Goal: Information Seeking & Learning: Learn about a topic

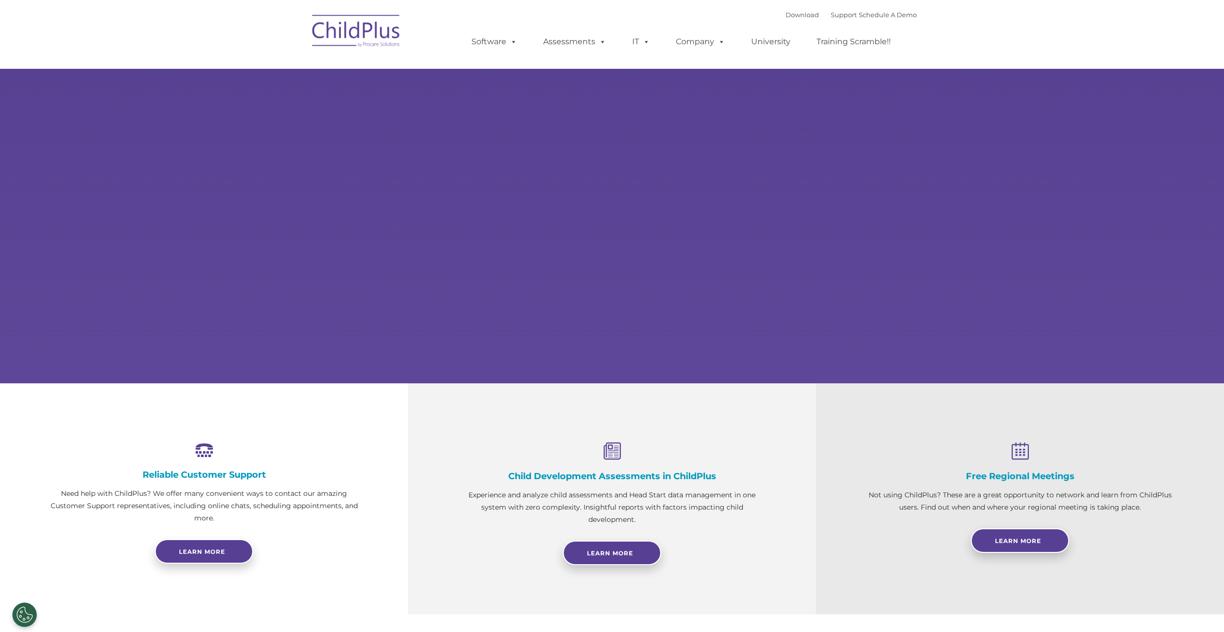
select select "MEDIUM"
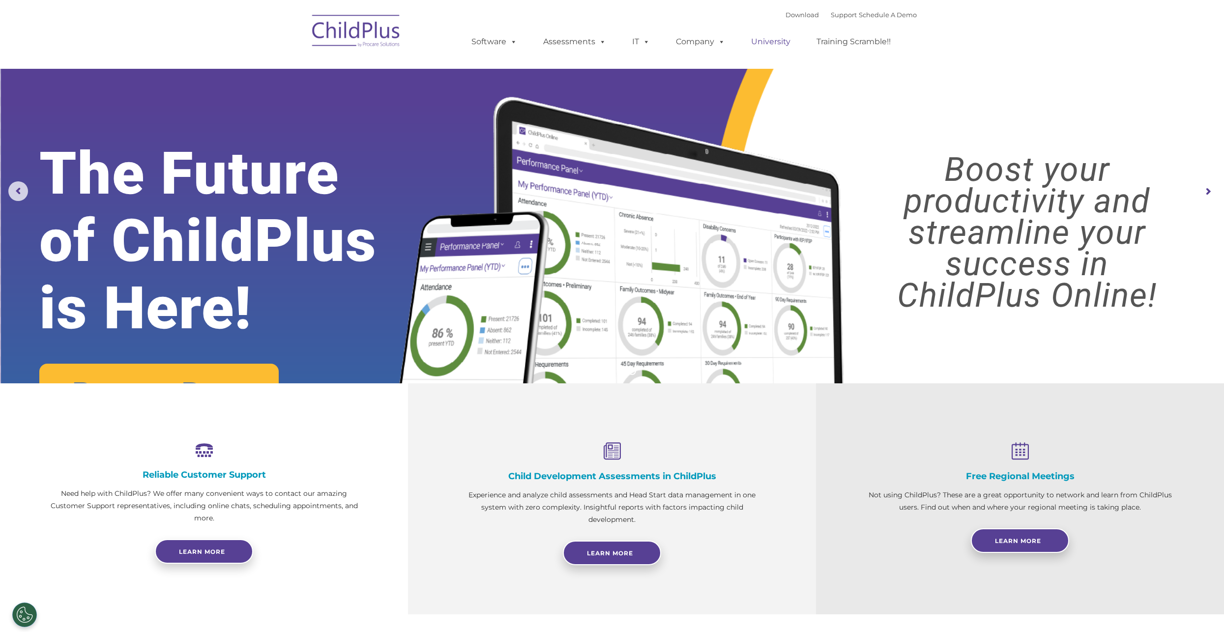
click at [769, 42] on link "University" at bounding box center [770, 42] width 59 height 20
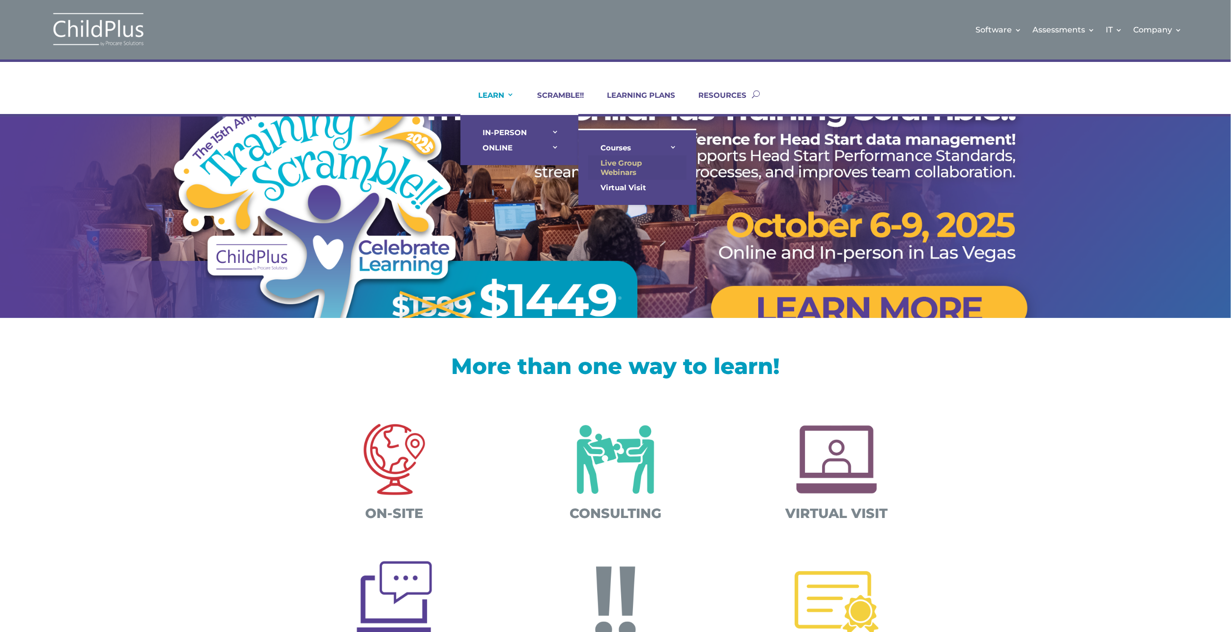
click at [619, 175] on link "Live Group Webinars" at bounding box center [637, 167] width 98 height 25
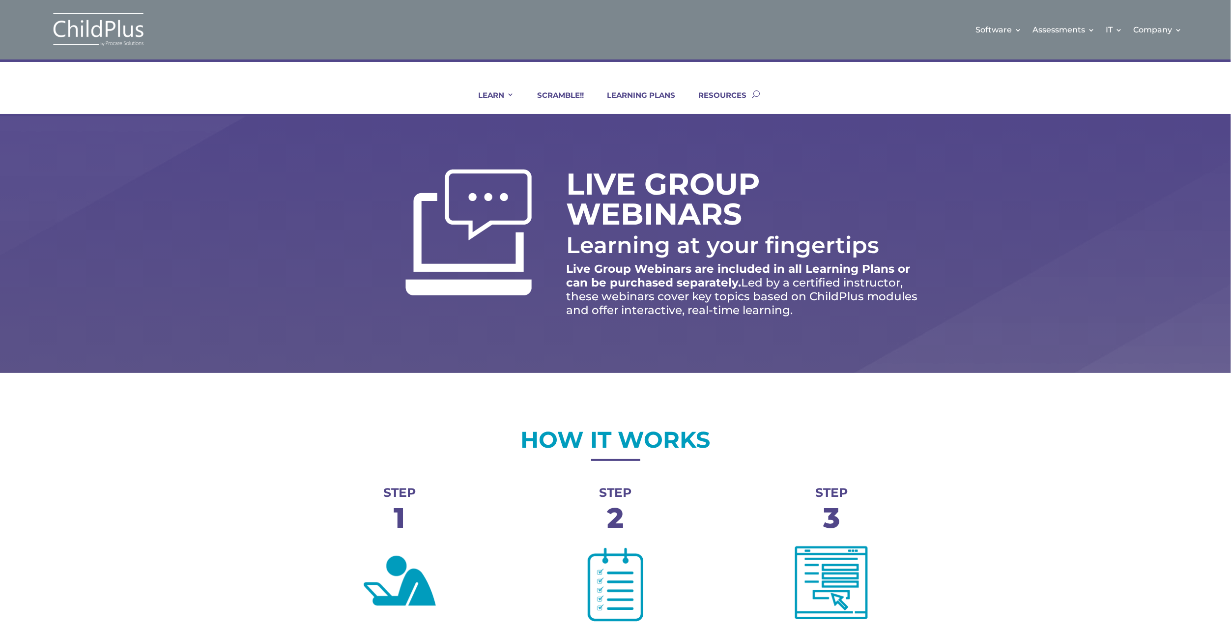
click at [706, 92] on link "RESOURCES" at bounding box center [716, 102] width 60 height 24
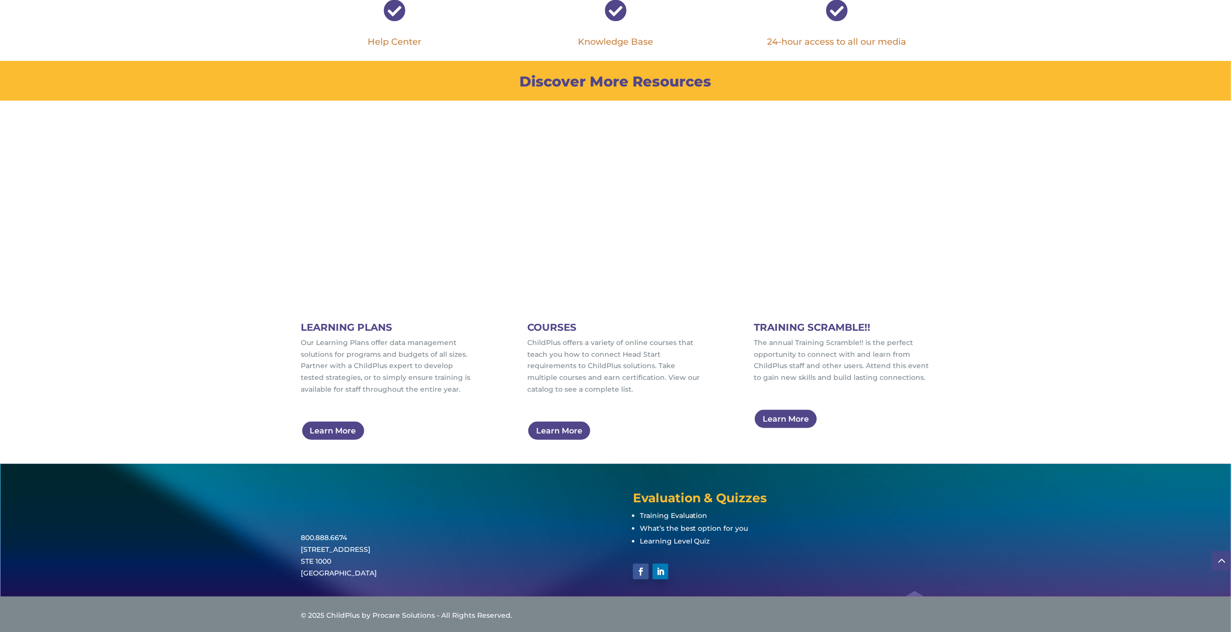
scroll to position [469, 0]
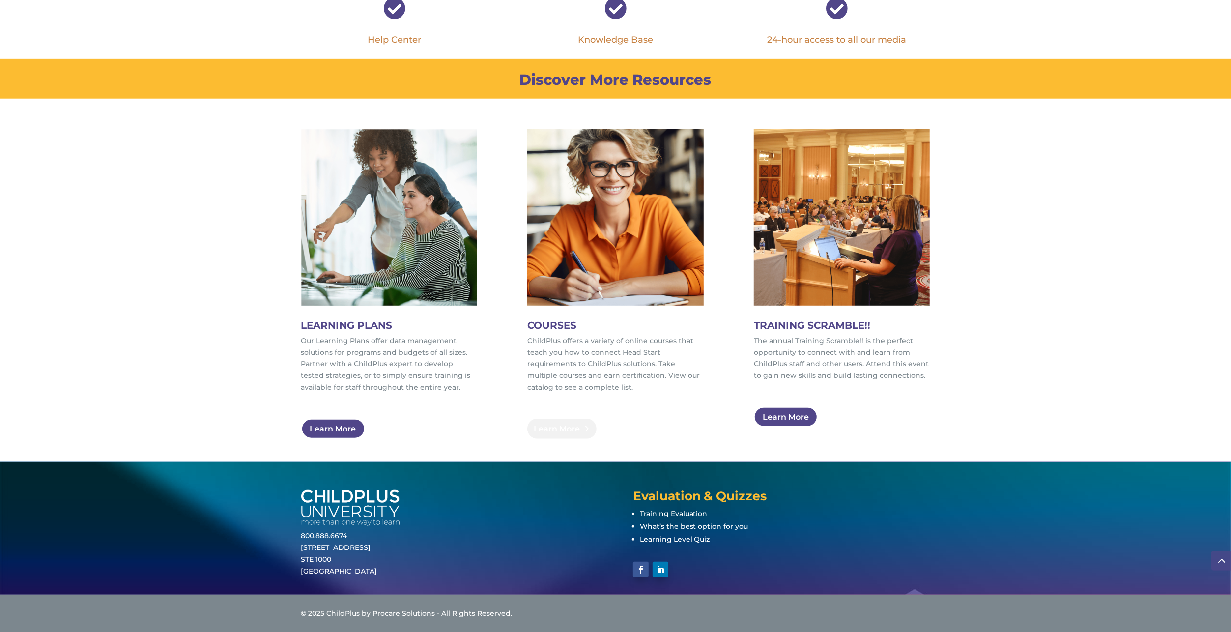
click at [567, 426] on link "Learn More" at bounding box center [561, 429] width 69 height 20
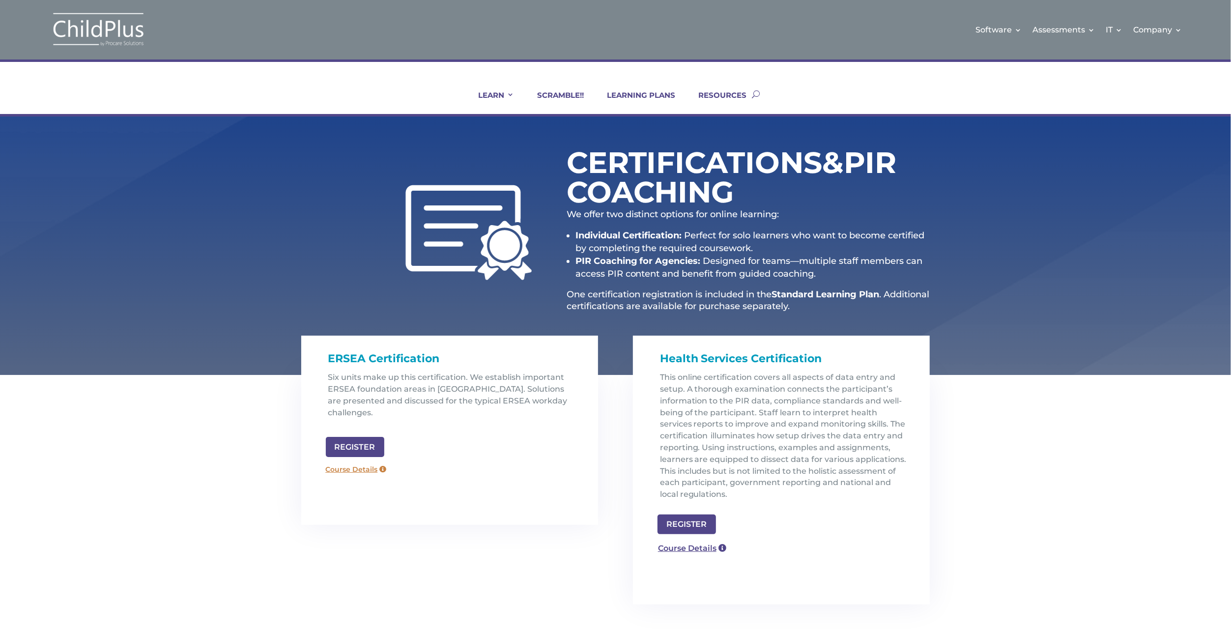
click at [361, 462] on link "Course Details" at bounding box center [356, 470] width 71 height 16
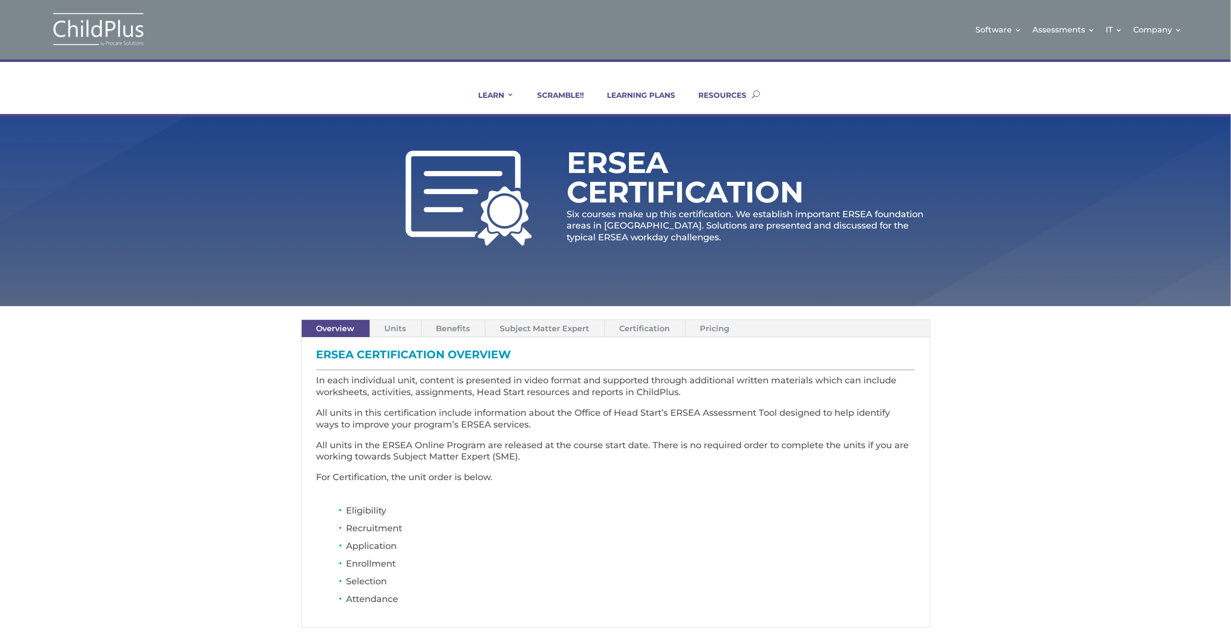
click at [709, 336] on link "Pricing" at bounding box center [714, 328] width 59 height 17
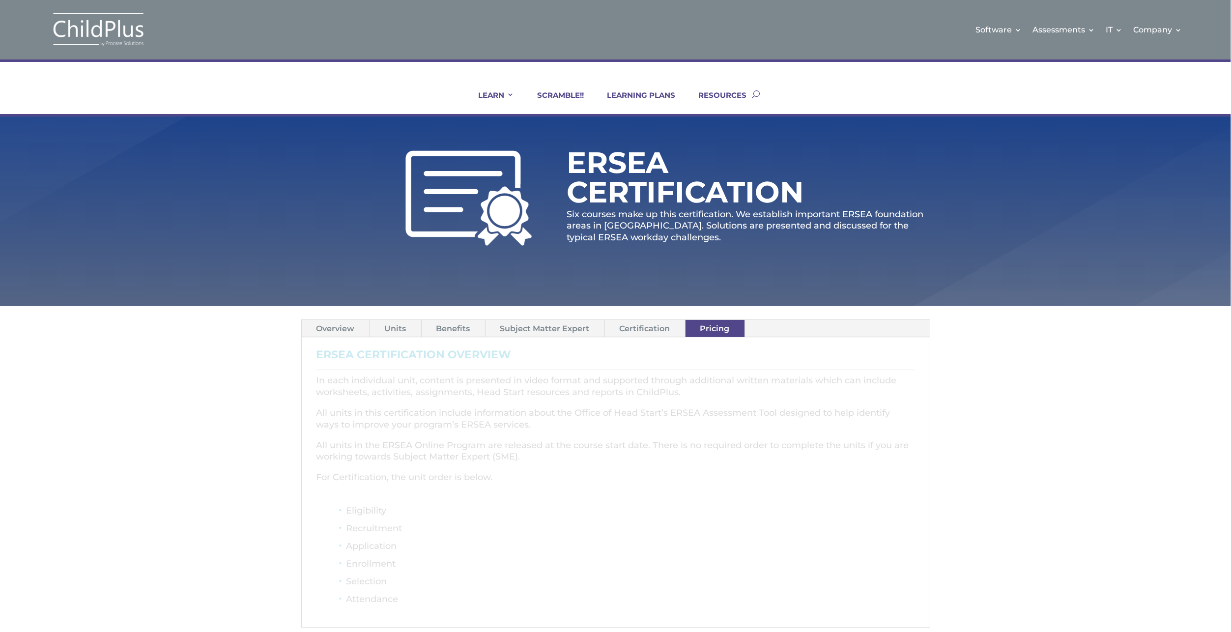
click at [709, 336] on link "Pricing" at bounding box center [714, 328] width 59 height 17
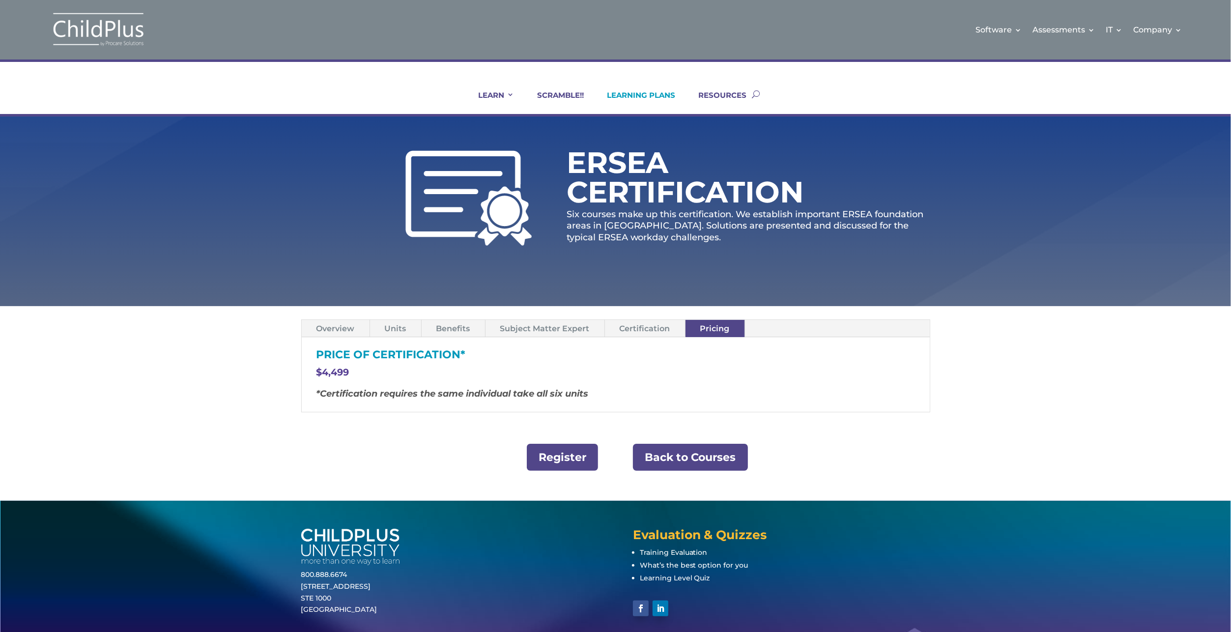
click at [635, 98] on link "LEARNING PLANS" at bounding box center [635, 102] width 81 height 24
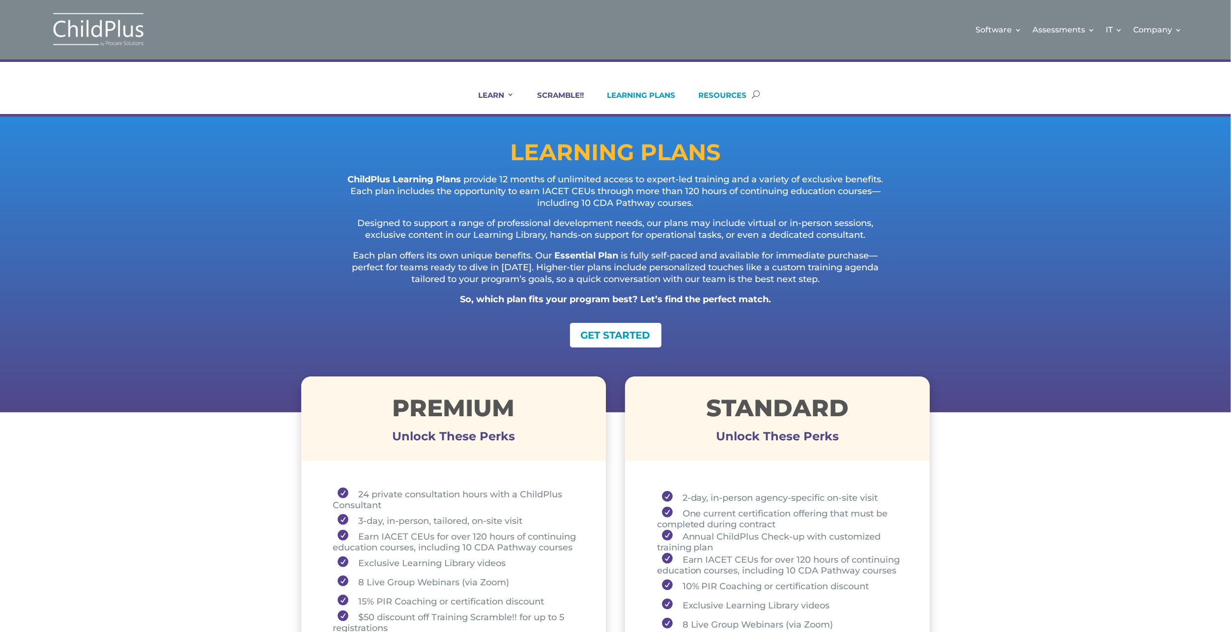
click at [726, 90] on link "RESOURCES" at bounding box center [716, 102] width 60 height 24
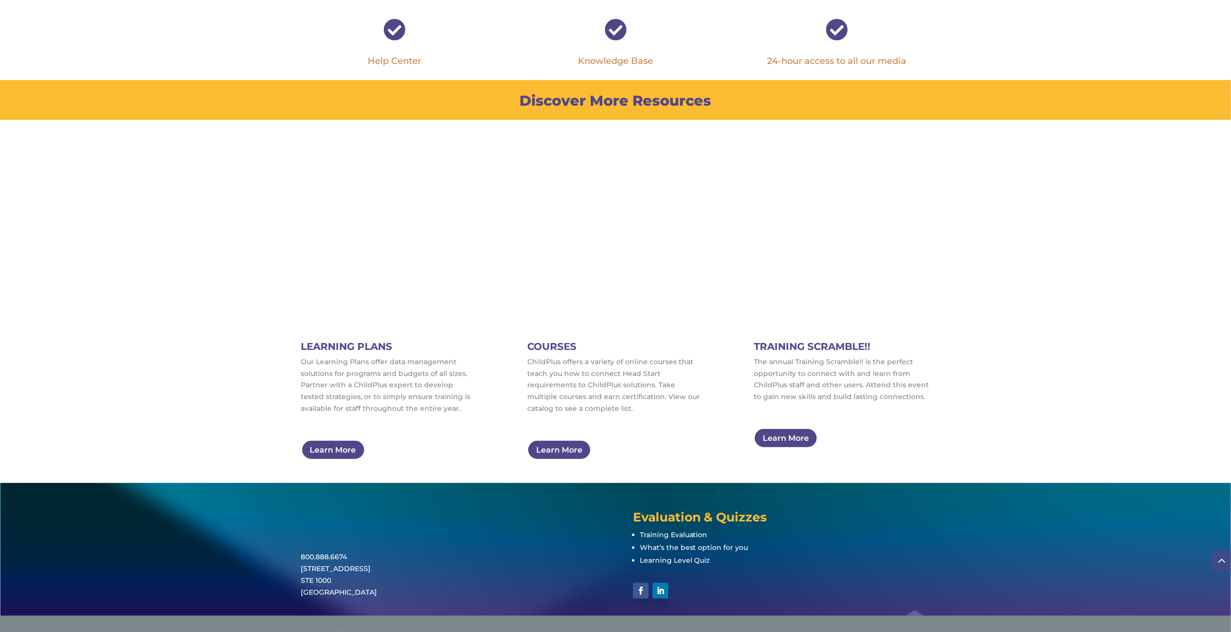
scroll to position [469, 0]
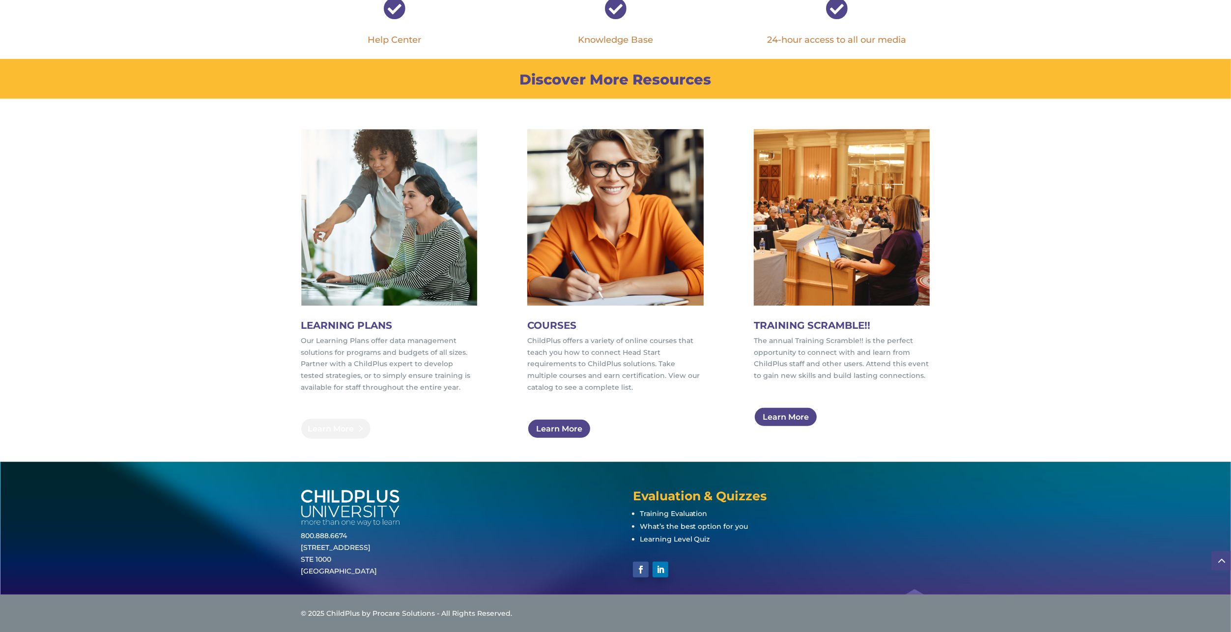
click at [340, 435] on link "Learn More" at bounding box center [335, 429] width 69 height 20
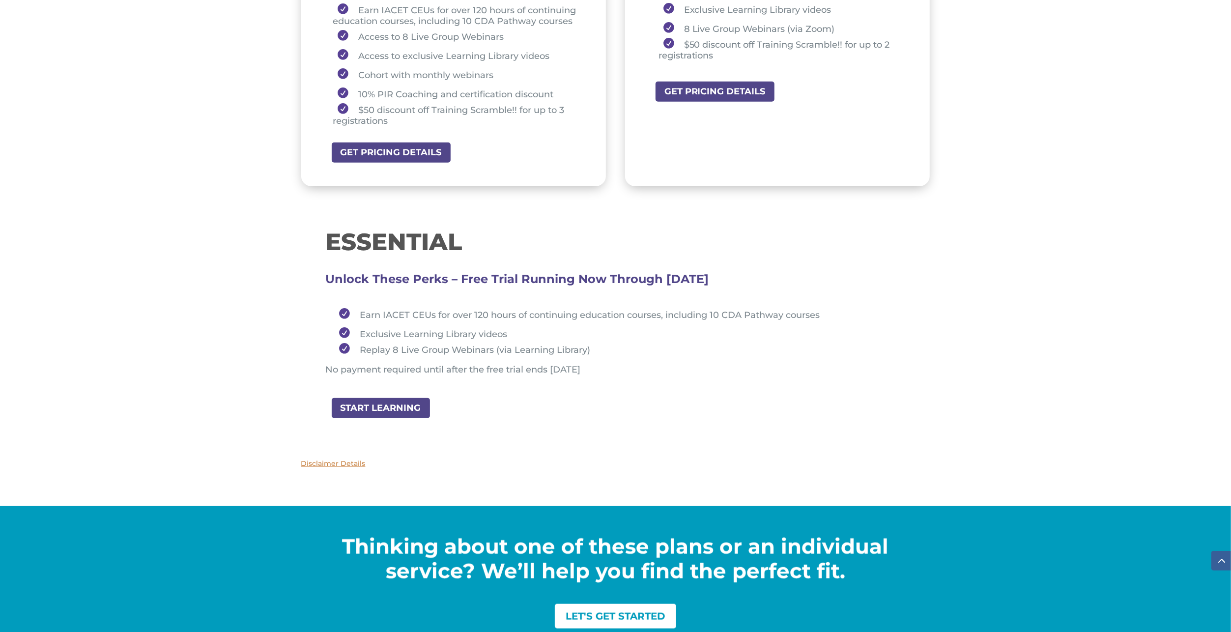
scroll to position [923, 0]
